Goal: Task Accomplishment & Management: Complete application form

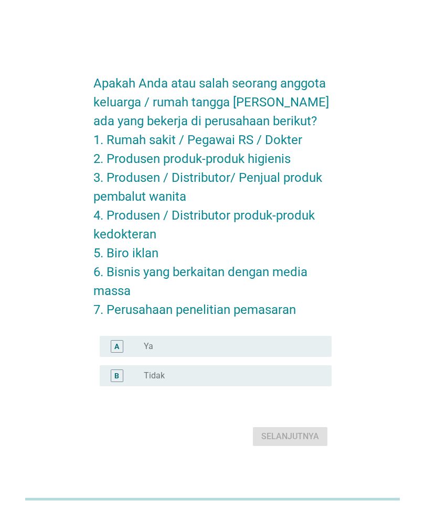
click at [293, 350] on div "A radio_button_unchecked Ya" at bounding box center [212, 346] width 239 height 29
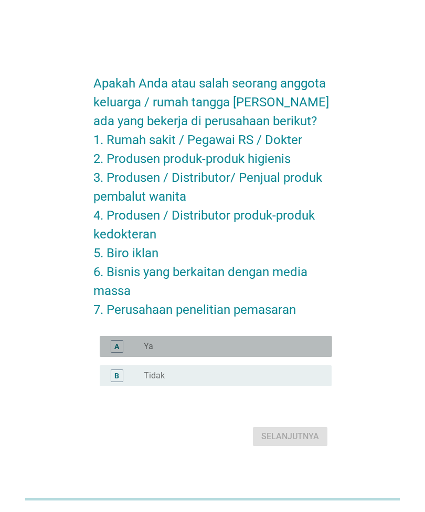
click at [305, 353] on div "radio_button_unchecked Ya" at bounding box center [233, 346] width 179 height 13
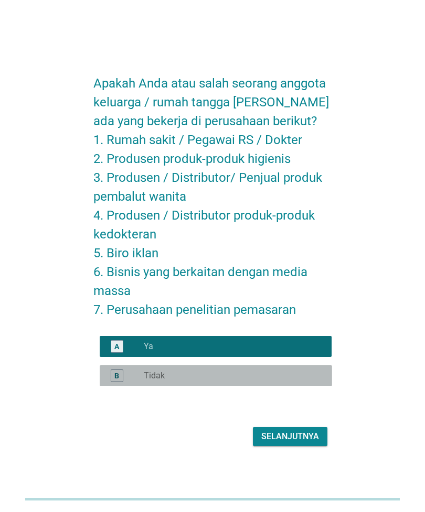
click at [284, 386] on div "B radio_button_unchecked Tidak" at bounding box center [216, 376] width 232 height 21
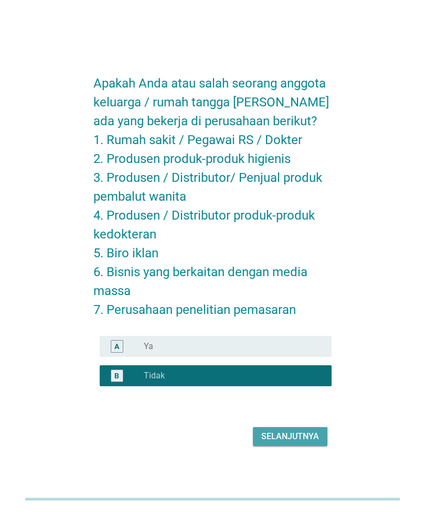
click at [292, 443] on div "Selanjutnya" at bounding box center [290, 437] width 58 height 13
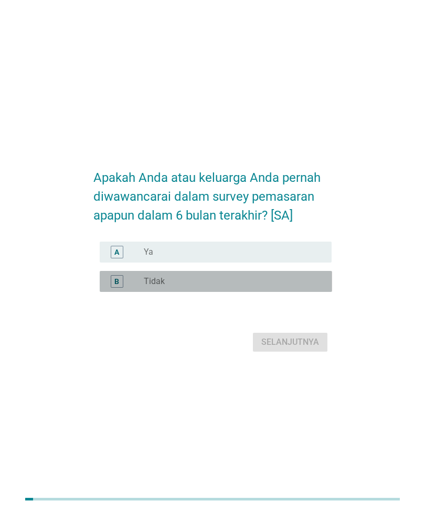
click at [295, 288] on div "radio_button_unchecked Tidak" at bounding box center [233, 281] width 179 height 13
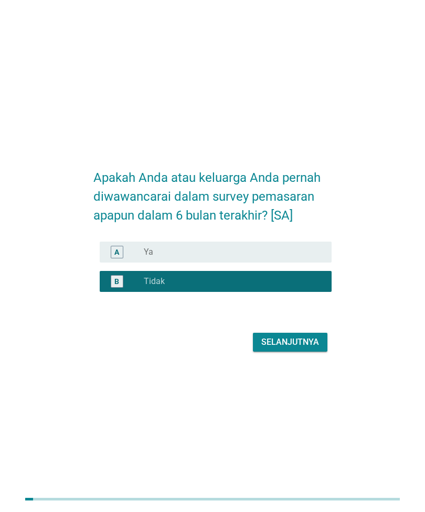
click at [296, 349] on div "Selanjutnya" at bounding box center [290, 342] width 58 height 13
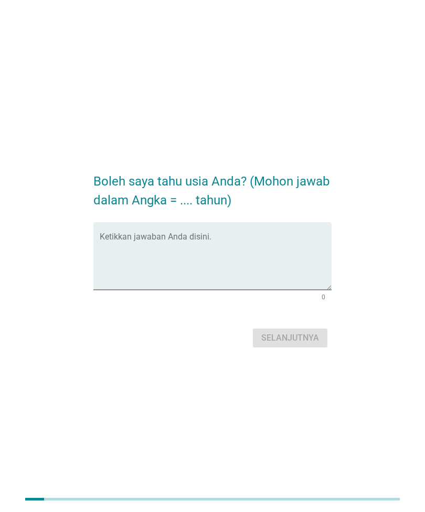
click at [296, 290] on textarea "Ketikkan jawaban Anda disini." at bounding box center [216, 262] width 232 height 55
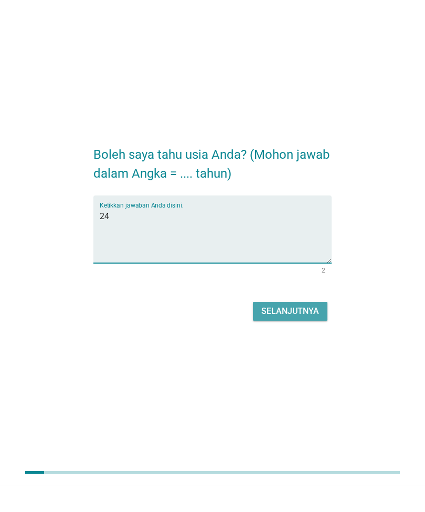
type textarea "24"
click at [307, 332] on div "Selanjutnya" at bounding box center [290, 338] width 58 height 13
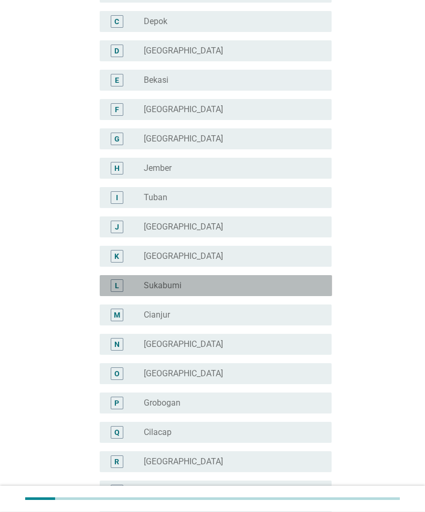
scroll to position [143, 0]
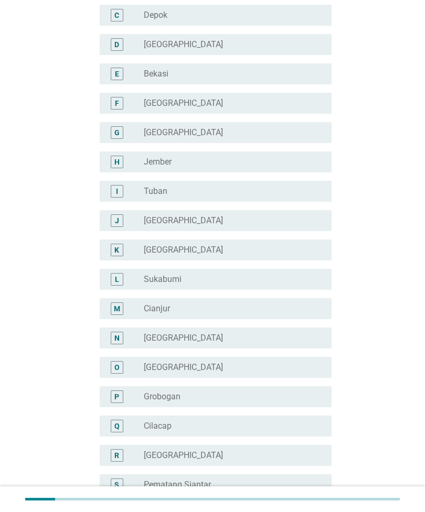
click at [248, 338] on div "radio_button_unchecked [GEOGRAPHIC_DATA]" at bounding box center [229, 338] width 171 height 10
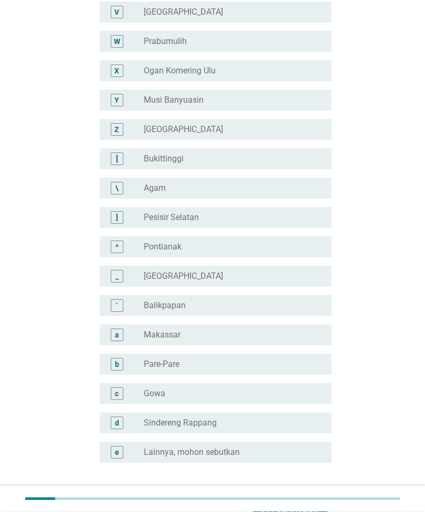
scroll to position [751, 0]
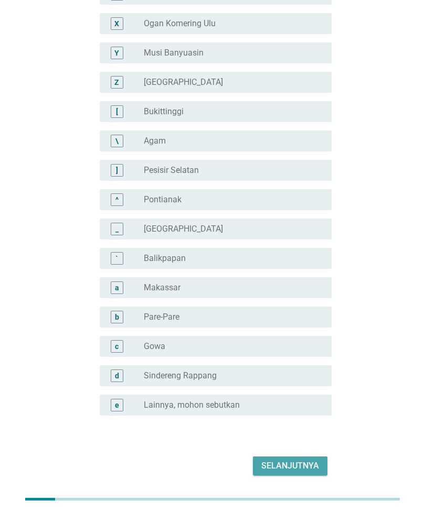
click at [298, 460] on div "Selanjutnya" at bounding box center [290, 466] width 58 height 13
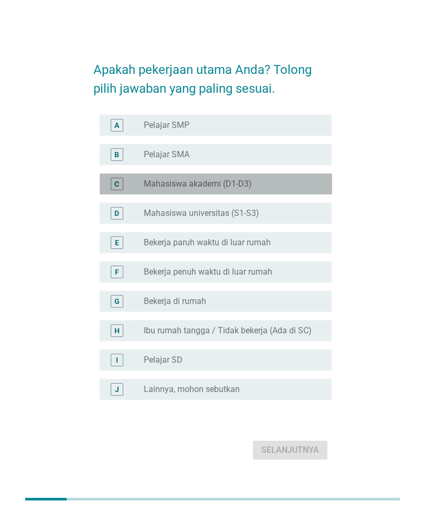
click at [304, 189] on div "radio_button_unchecked Mahasiswa akademi (D1-D3)" at bounding box center [229, 184] width 171 height 10
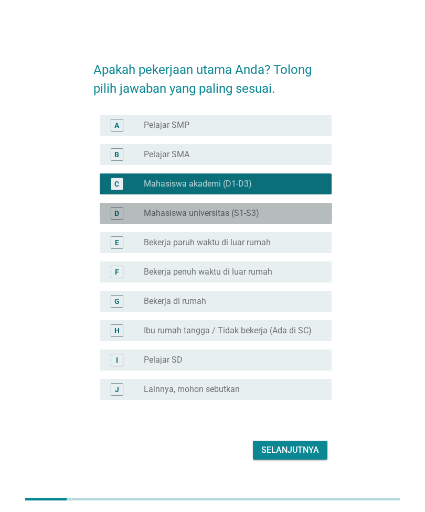
click at [306, 219] on div "radio_button_unchecked Mahasiswa universitas (S1-S3)" at bounding box center [229, 213] width 171 height 10
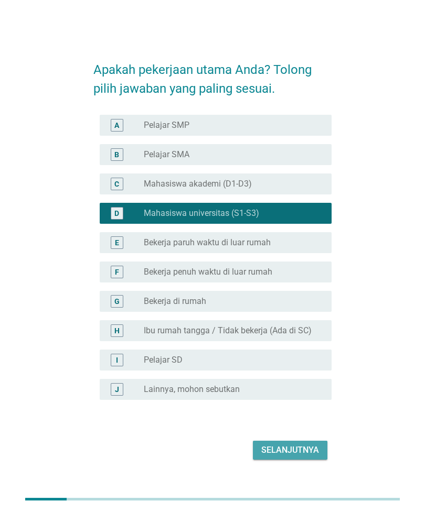
click at [306, 457] on div "Selanjutnya" at bounding box center [290, 450] width 58 height 13
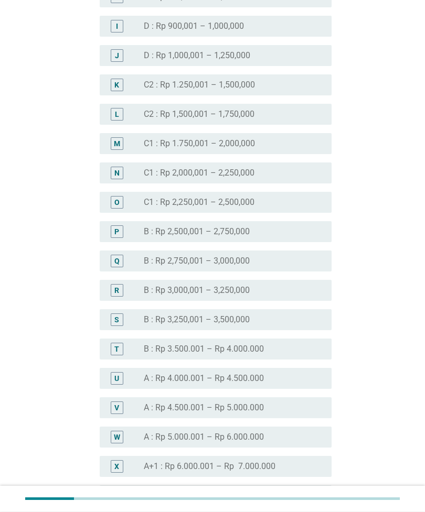
scroll to position [818, 0]
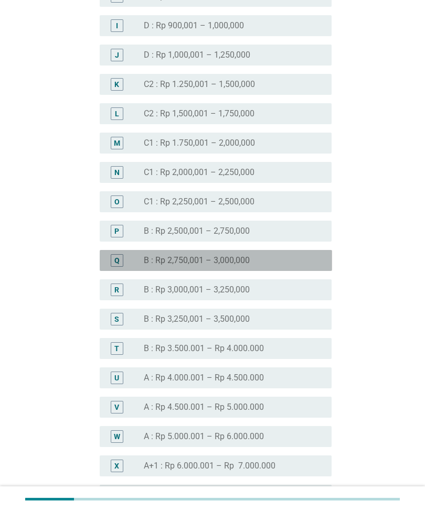
click at [296, 262] on div "radio_button_unchecked B : Rp 2,750,001 – 3,000,000" at bounding box center [229, 260] width 171 height 10
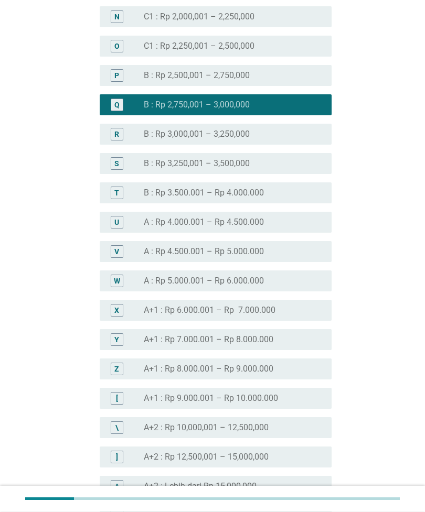
scroll to position [1085, 0]
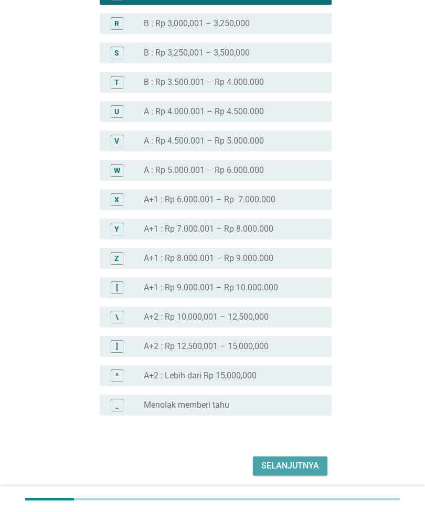
click at [307, 468] on div "Selanjutnya" at bounding box center [290, 466] width 58 height 13
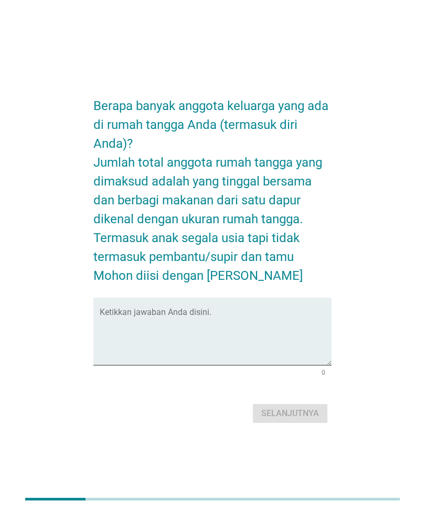
click at [277, 355] on textarea "Ketikkan jawaban Anda disini." at bounding box center [216, 337] width 232 height 55
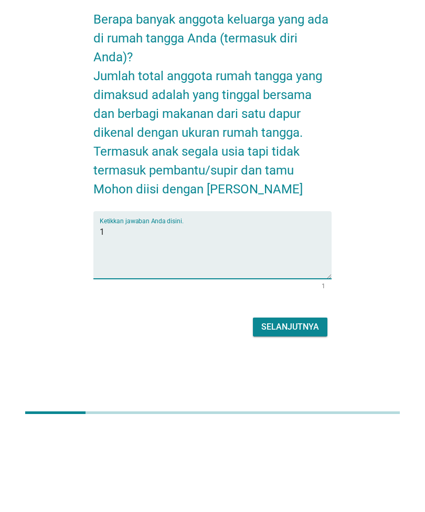
type textarea "1"
click at [310, 404] on button "Selanjutnya" at bounding box center [290, 413] width 74 height 19
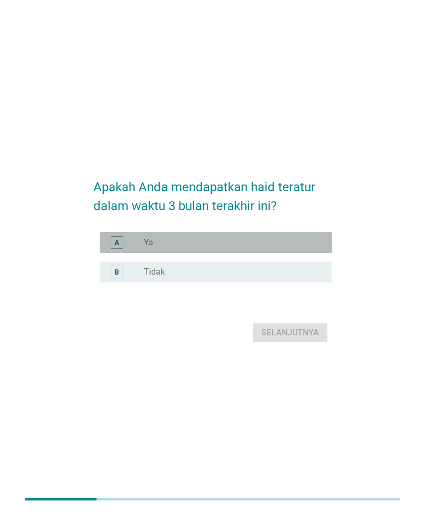
click at [283, 248] on div "radio_button_unchecked Ya" at bounding box center [229, 243] width 171 height 10
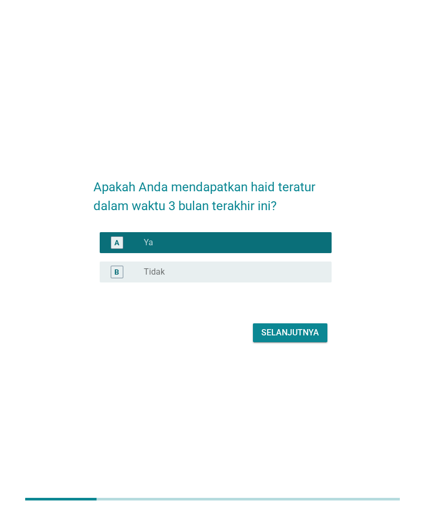
click at [298, 354] on div "Apakah Anda mendapatkan haid teratur dalam waktu 3 bulan terakhir ini? A radio_…" at bounding box center [212, 256] width 255 height 195
click at [295, 339] on div "Selanjutnya" at bounding box center [290, 333] width 58 height 13
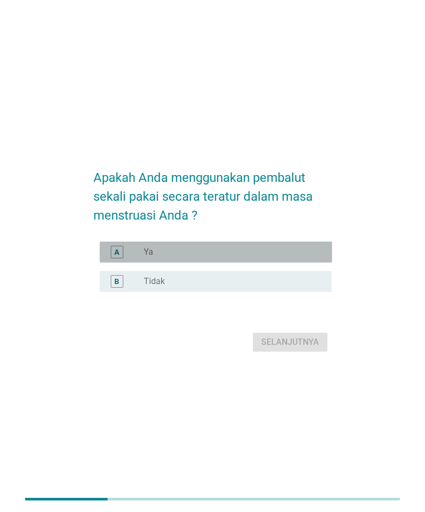
click at [305, 258] on div "radio_button_unchecked Ya" at bounding box center [229, 252] width 171 height 10
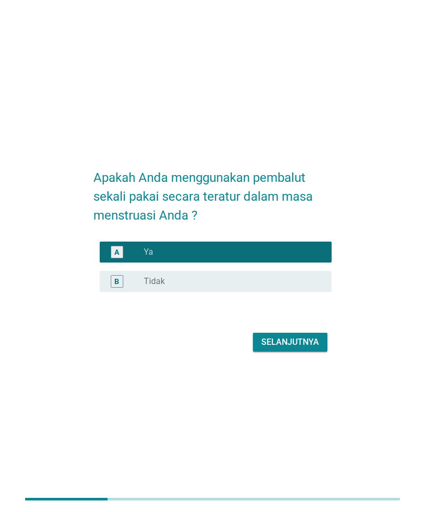
click at [299, 349] on div "Selanjutnya" at bounding box center [290, 342] width 58 height 13
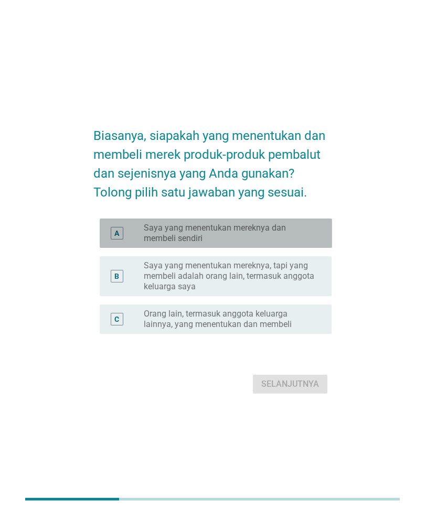
click at [326, 246] on div "A radio_button_unchecked Saya yang menentukan mereknya dan membeli sendiri" at bounding box center [216, 233] width 232 height 29
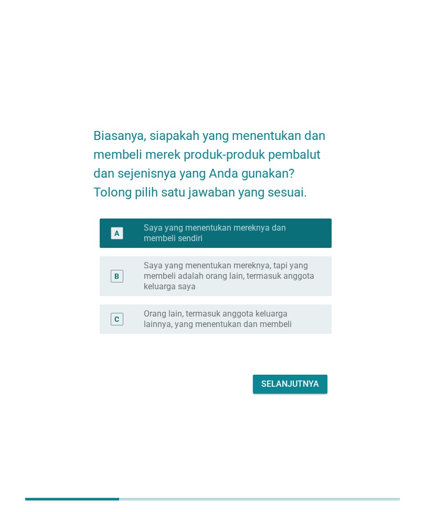
click at [308, 391] on div "Selanjutnya" at bounding box center [290, 384] width 58 height 13
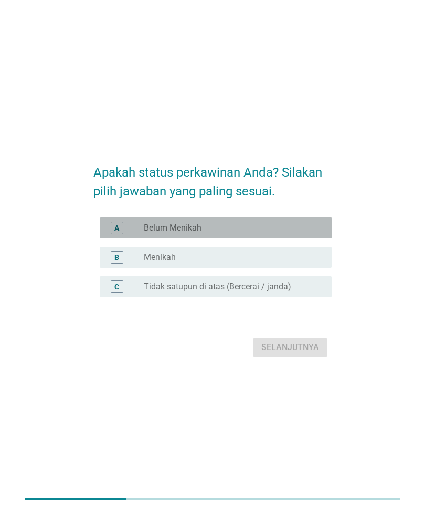
click at [294, 233] on div "radio_button_unchecked Belum Menikah" at bounding box center [229, 228] width 171 height 10
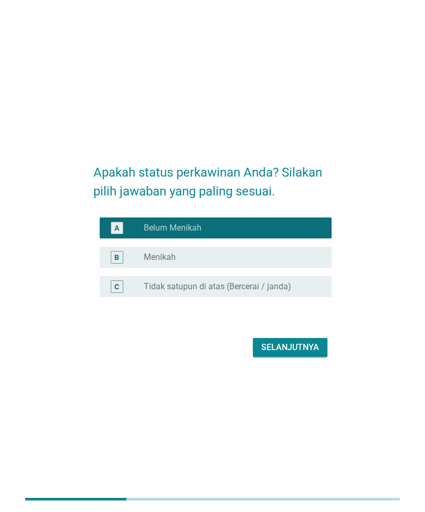
click at [301, 357] on button "Selanjutnya" at bounding box center [290, 347] width 74 height 19
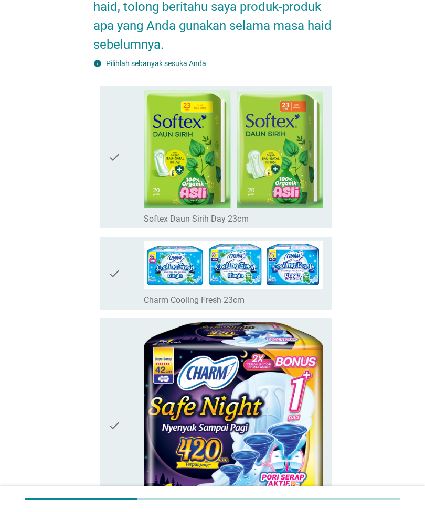
scroll to position [224, 0]
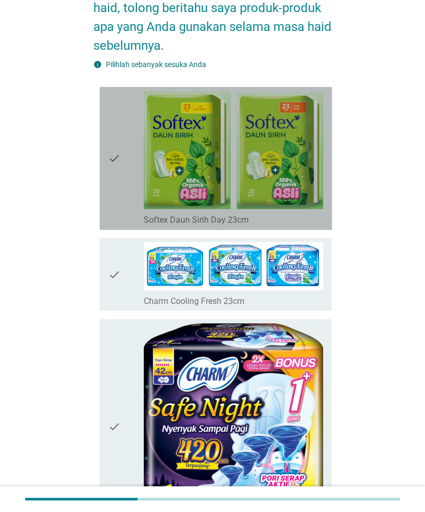
click at [156, 160] on img at bounding box center [233, 150] width 179 height 119
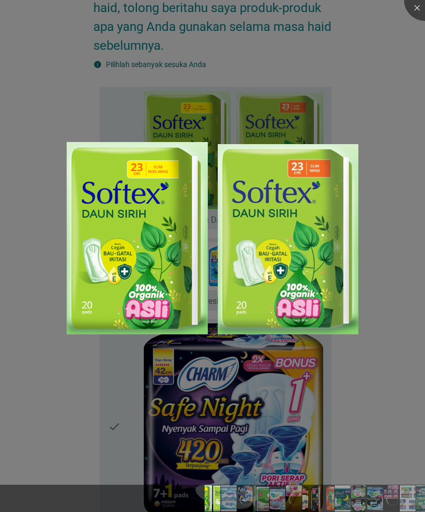
click at [367, 147] on div at bounding box center [212, 256] width 425 height 512
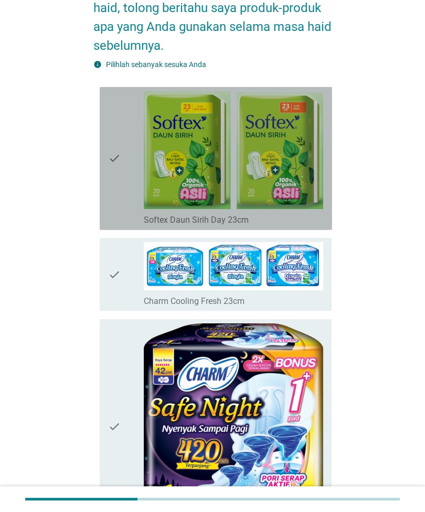
click at [109, 160] on icon "check" at bounding box center [114, 158] width 13 height 135
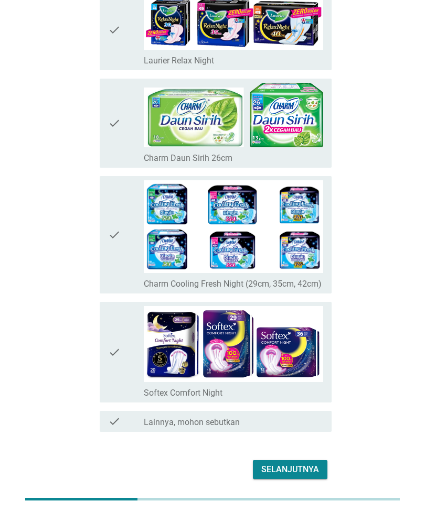
scroll to position [3723, 0]
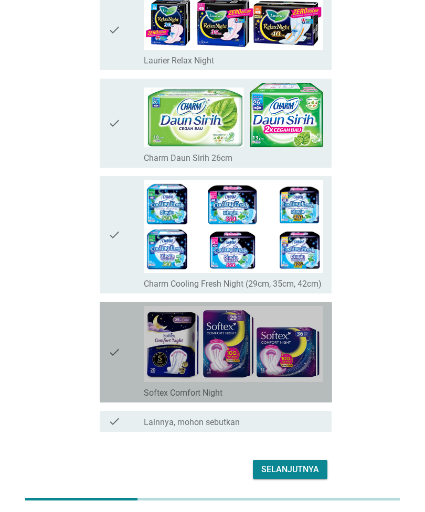
click at [121, 352] on div "check" at bounding box center [126, 352] width 36 height 92
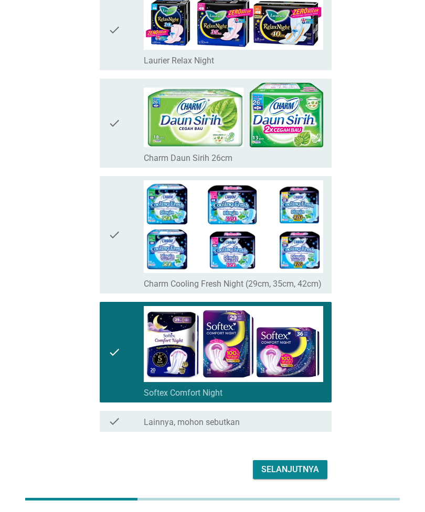
click at [301, 474] on div "Selanjutnya" at bounding box center [290, 470] width 58 height 13
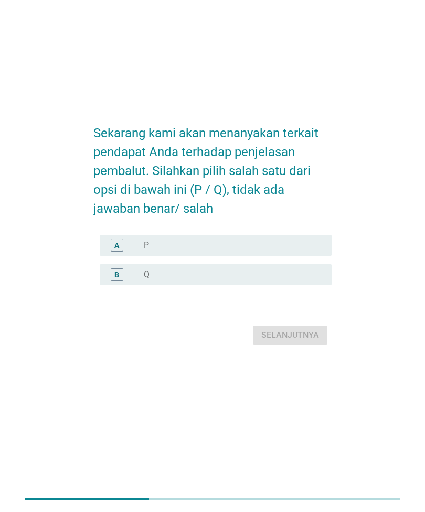
scroll to position [0, 0]
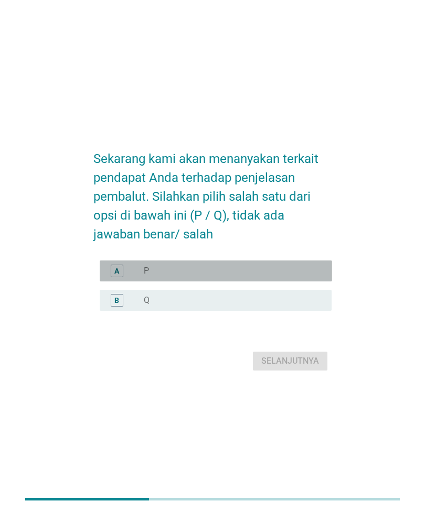
click at [299, 276] on div "radio_button_unchecked P" at bounding box center [229, 271] width 171 height 10
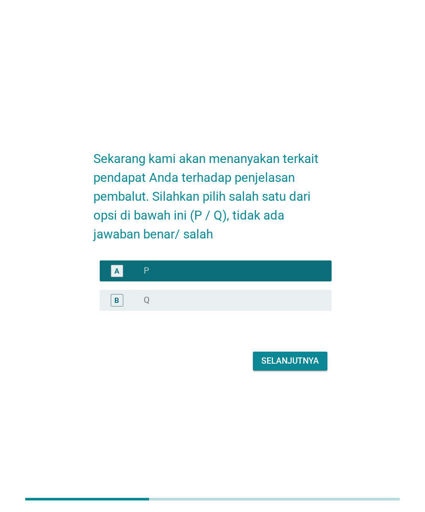
click at [300, 368] on div "Selanjutnya" at bounding box center [290, 361] width 58 height 13
